Goal: Transaction & Acquisition: Book appointment/travel/reservation

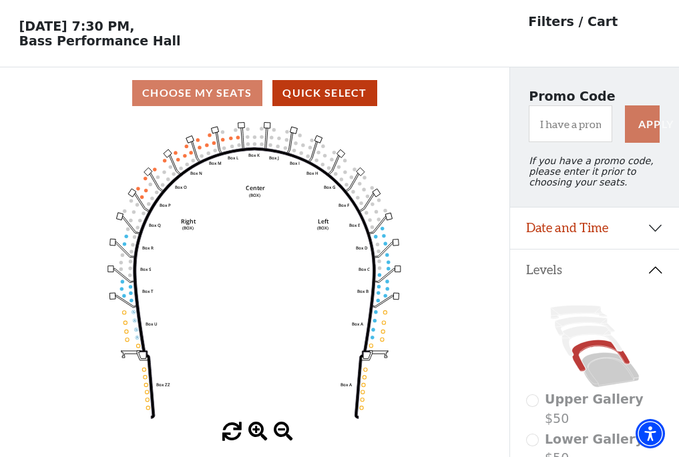
scroll to position [62, 0]
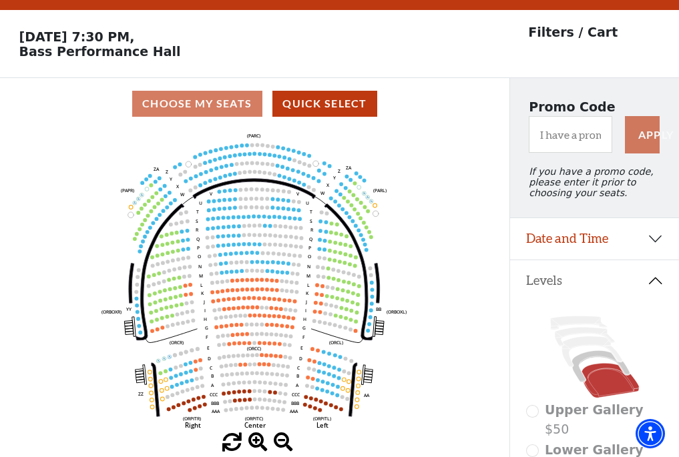
scroll to position [62, 0]
